Goal: Contribute content: Contribute content

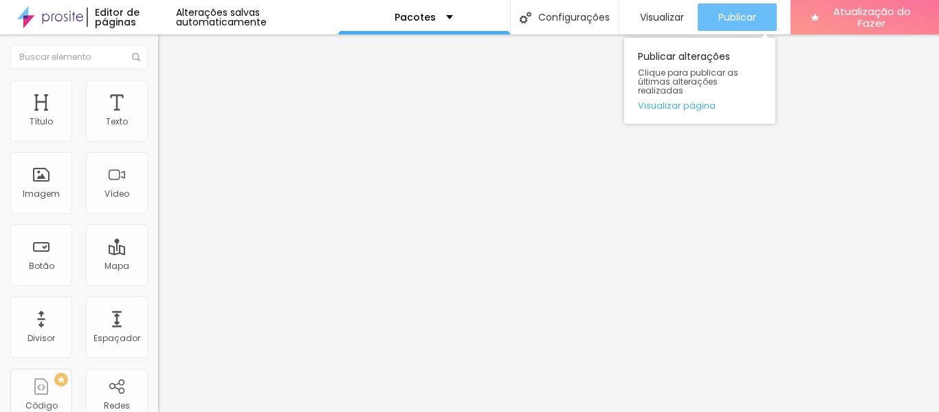
click at [739, 17] on font "Publicar" at bounding box center [737, 17] width 38 height 14
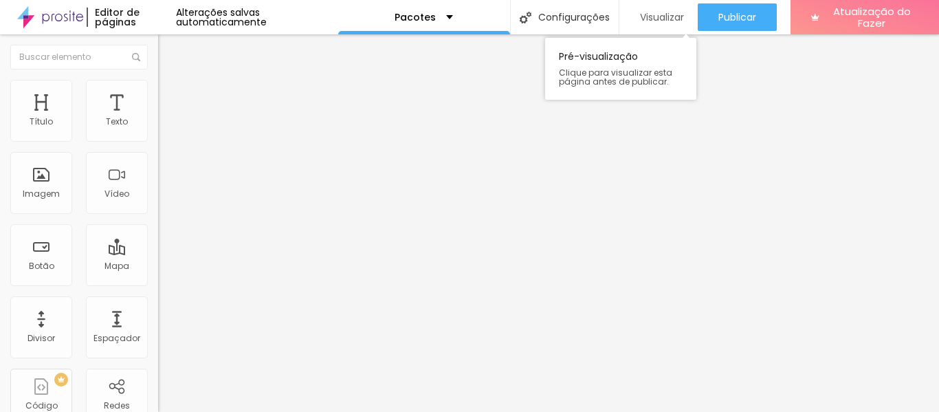
click at [653, 13] on font "Visualizar" at bounding box center [662, 17] width 44 height 14
click at [158, 117] on div "Trocar imagem" at bounding box center [237, 112] width 158 height 10
click at [166, 118] on font "Trocar imagem" at bounding box center [199, 113] width 67 height 12
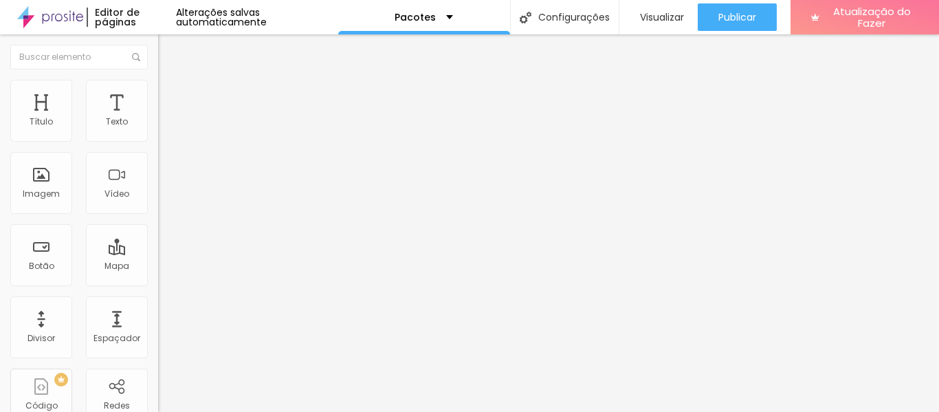
scroll to position [0, 0]
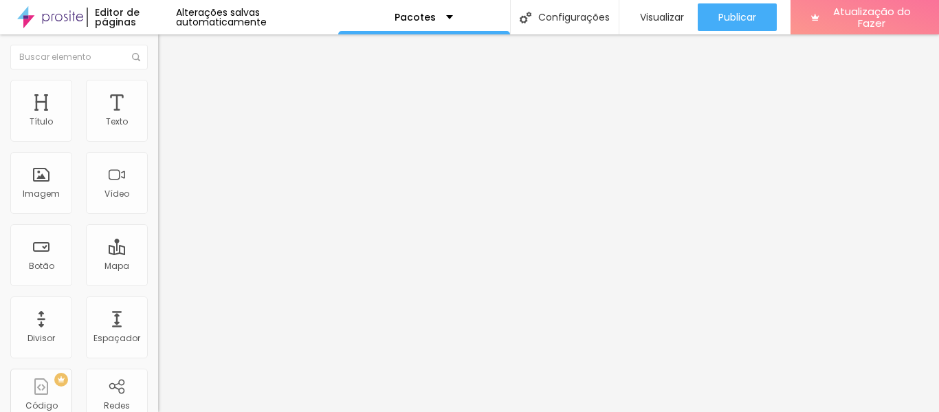
scroll to position [0, 0]
click at [166, 118] on font "Trocar imagem" at bounding box center [199, 113] width 67 height 12
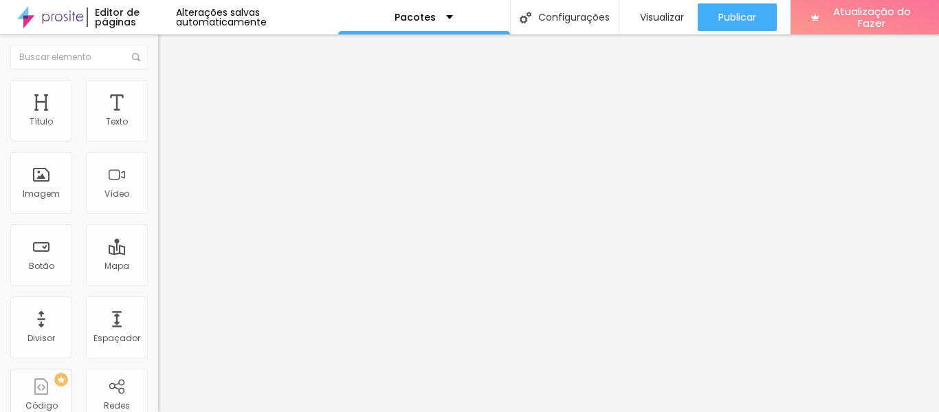
click at [281, 411] on div at bounding box center [469, 420] width 939 height 0
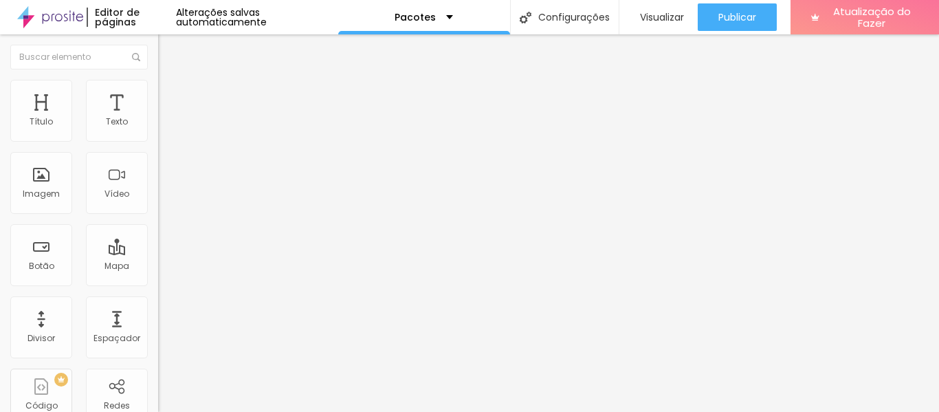
click at [166, 118] on font "Trocar imagem" at bounding box center [199, 113] width 67 height 12
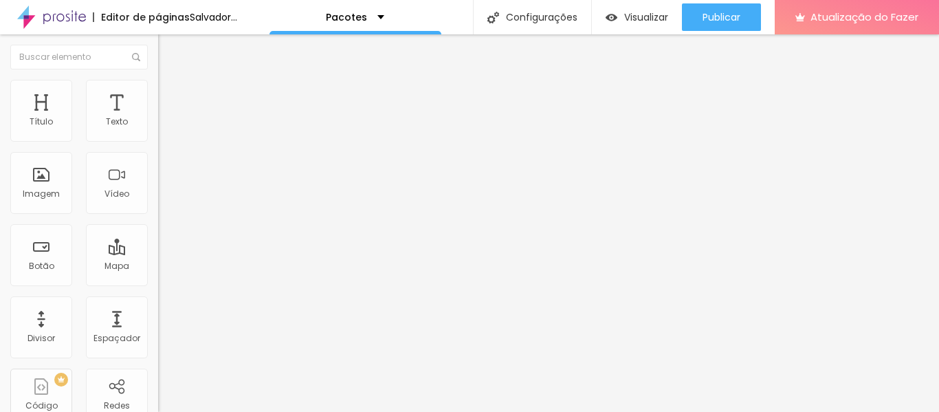
click at [166, 118] on font "Trocar imagem" at bounding box center [199, 113] width 67 height 12
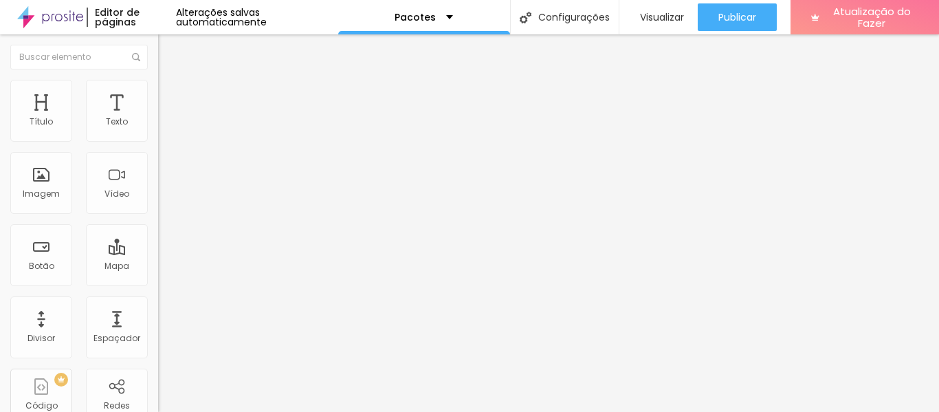
scroll to position [1741, 0]
click at [166, 118] on font "Trocar imagem" at bounding box center [199, 113] width 67 height 12
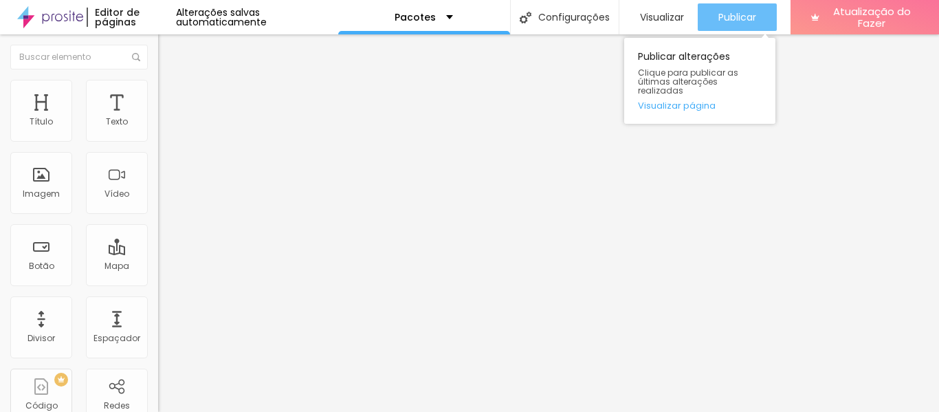
click at [724, 10] on font "Publicar" at bounding box center [737, 17] width 38 height 14
click at [726, 16] on font "Publicar" at bounding box center [737, 17] width 38 height 14
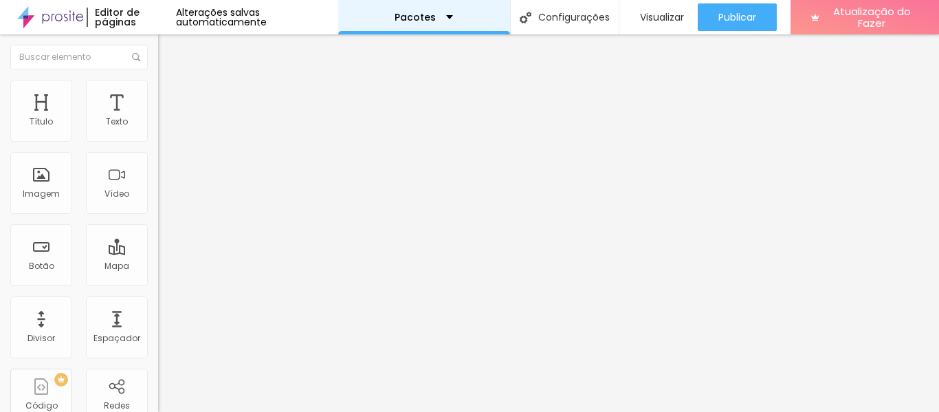
click at [446, 15] on div "Pacotes" at bounding box center [423, 17] width 58 height 10
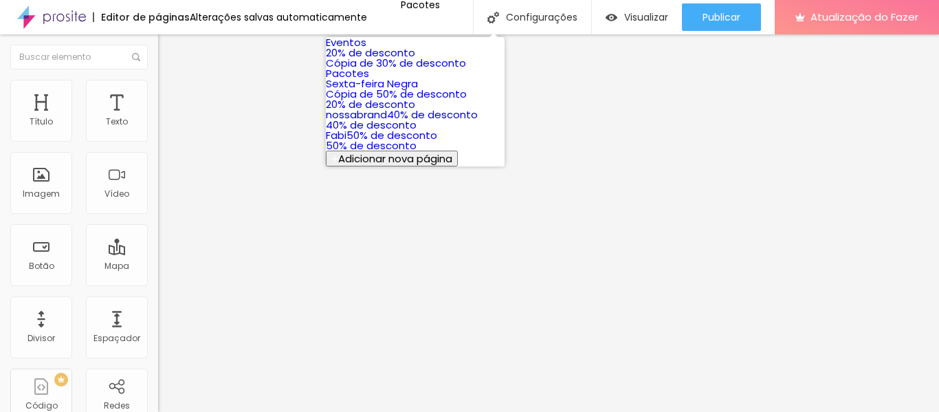
click at [366, 49] on link "Eventos" at bounding box center [346, 42] width 41 height 14
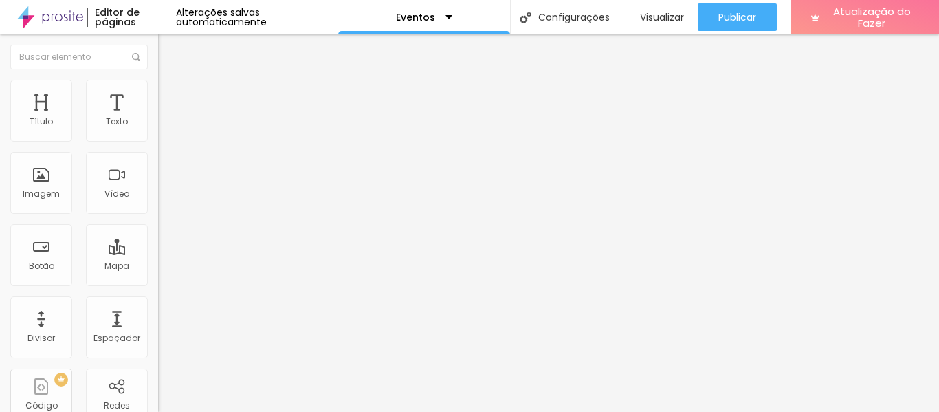
click at [50, 20] on img at bounding box center [50, 17] width 66 height 34
click at [158, 117] on div "Trocar imagem" at bounding box center [237, 112] width 158 height 10
click at [158, 118] on span "Trocar imagem" at bounding box center [195, 113] width 75 height 12
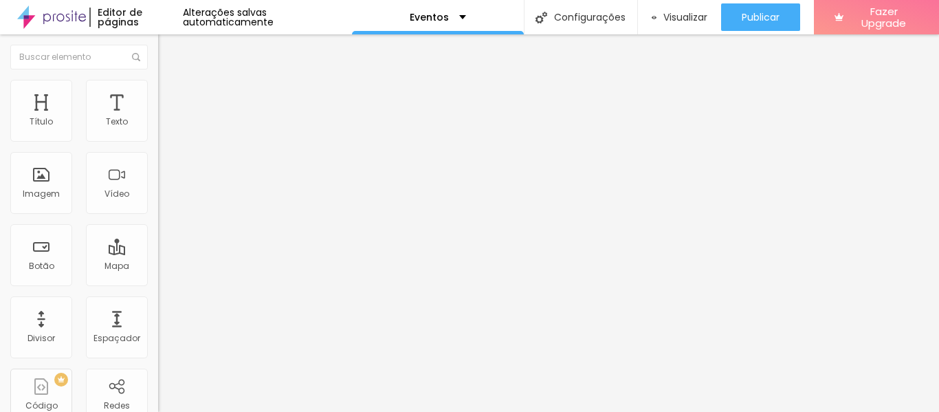
click at [158, 118] on span "Trocar imagem" at bounding box center [195, 113] width 75 height 12
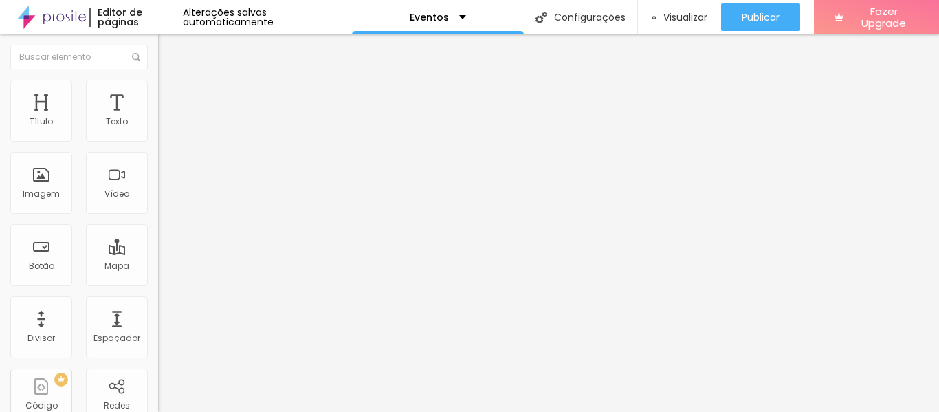
click at [158, 118] on span "Trocar imagem" at bounding box center [195, 113] width 75 height 12
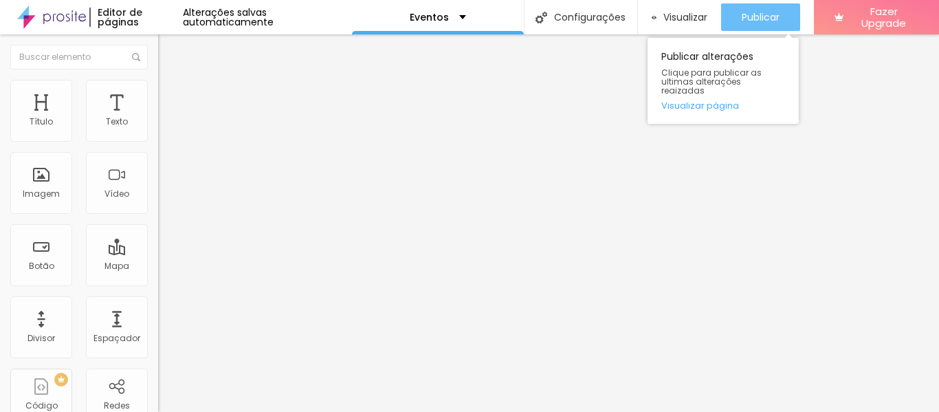
click at [748, 18] on span "Publicar" at bounding box center [760, 17] width 38 height 11
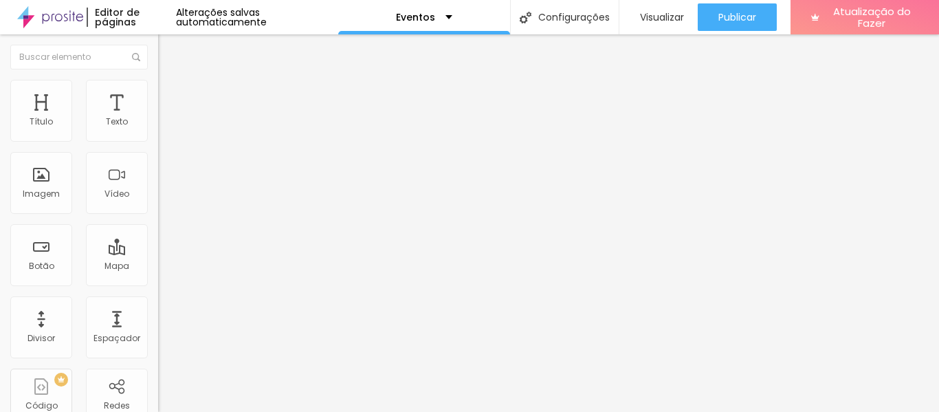
click at [166, 118] on font "Trocar imagem" at bounding box center [199, 113] width 67 height 12
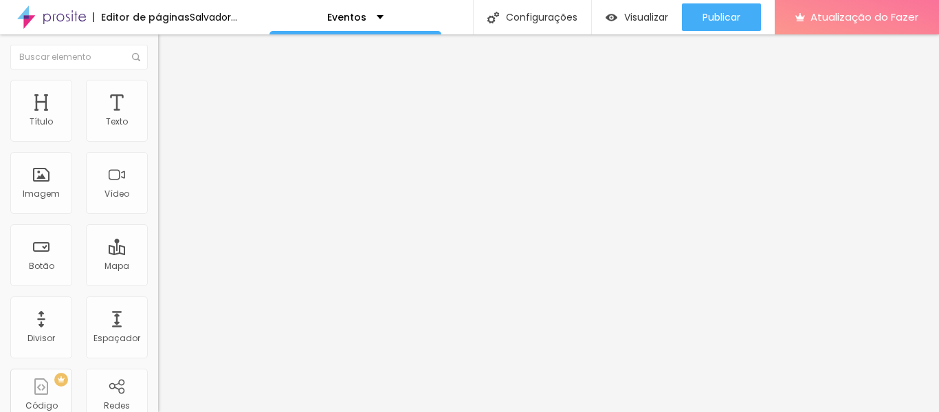
click at [166, 118] on font "Trocar imagem" at bounding box center [199, 113] width 67 height 12
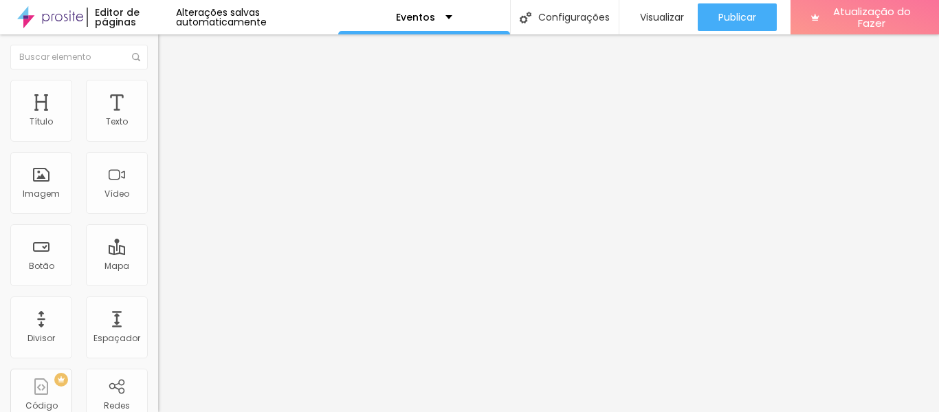
click at [166, 118] on font "Trocar imagem" at bounding box center [199, 113] width 67 height 12
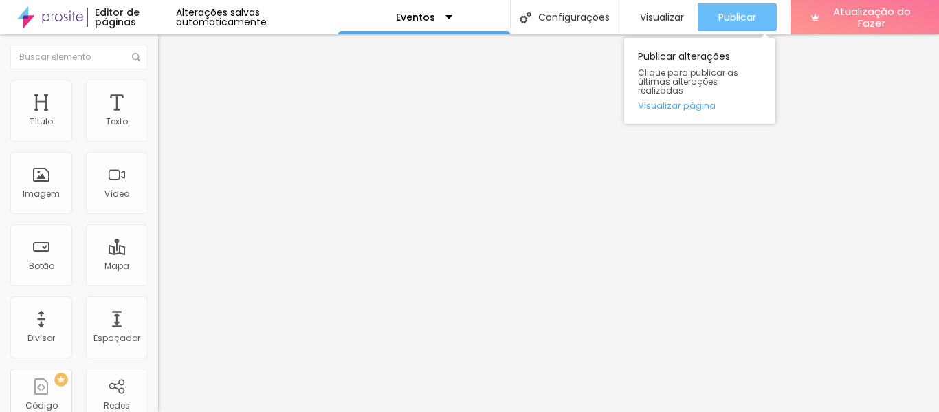
click at [725, 17] on font "Publicar" at bounding box center [737, 17] width 38 height 14
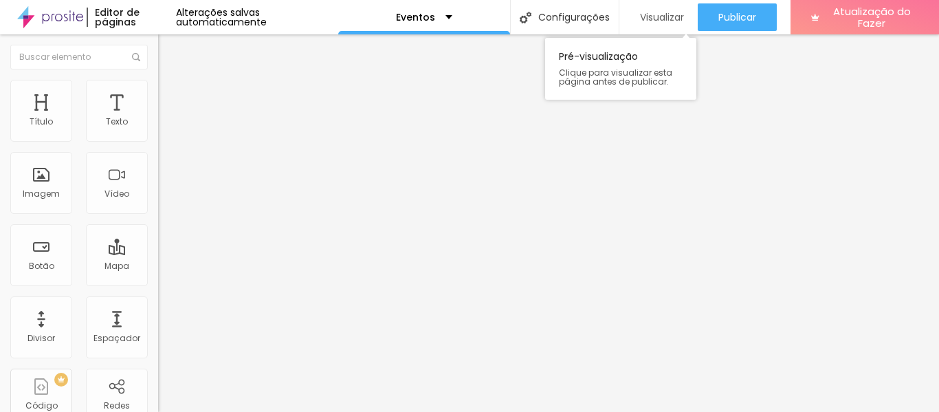
click at [669, 14] on font "Visualizar" at bounding box center [662, 17] width 44 height 14
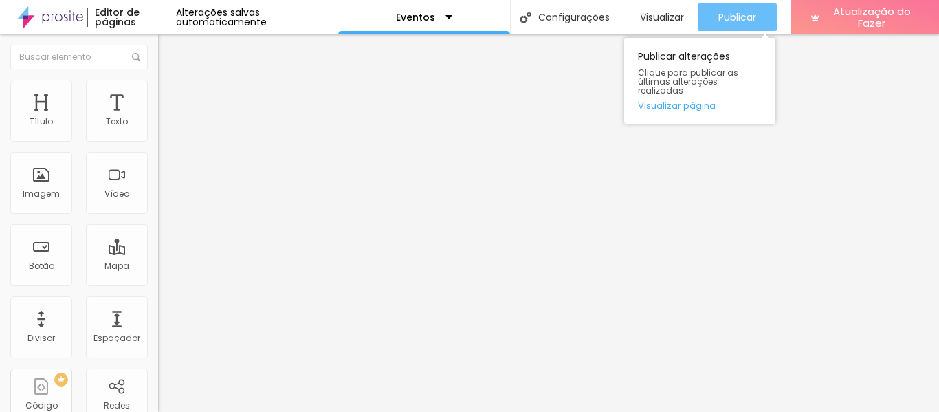
click at [728, 19] on font "Publicar" at bounding box center [737, 17] width 38 height 14
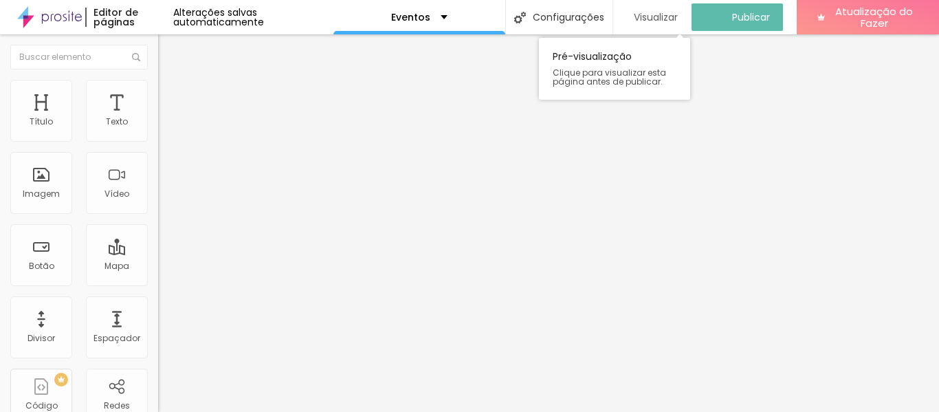
click at [648, 16] on font "Visualizar" at bounding box center [656, 17] width 44 height 14
